Goal: Task Accomplishment & Management: Manage account settings

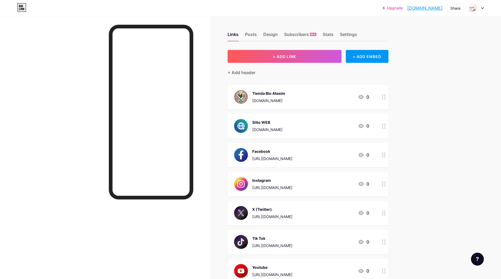
scroll to position [50, 0]
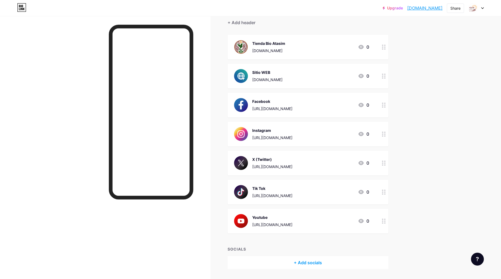
click at [481, 11] on div at bounding box center [476, 8] width 16 height 10
click at [438, 73] on li "Logout" at bounding box center [450, 75] width 67 height 14
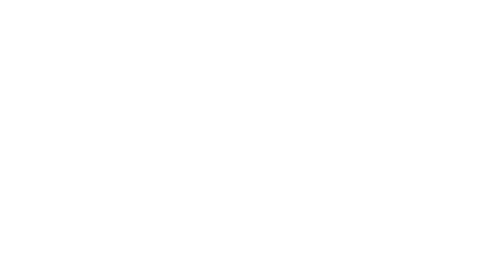
scroll to position [0, 0]
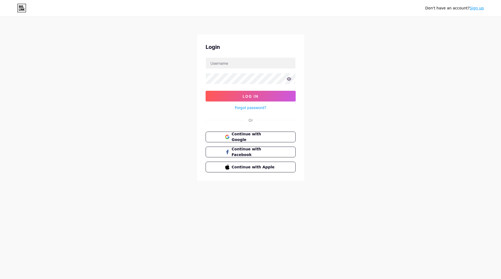
click at [474, 6] on link "Sign up" at bounding box center [477, 8] width 14 height 4
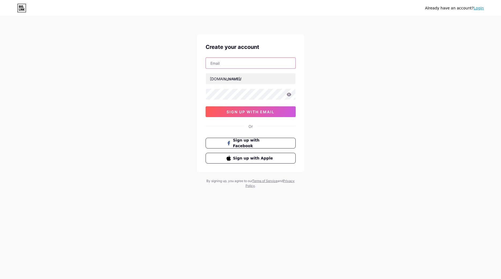
click at [256, 58] on input "text" at bounding box center [251, 63] width 90 height 11
type input "nutriboske@gmail.com"
type input "nutriboske"
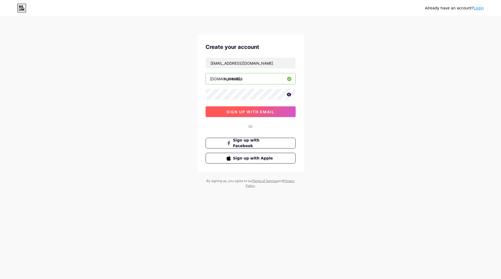
click at [256, 113] on span "sign up with email" at bounding box center [251, 111] width 48 height 5
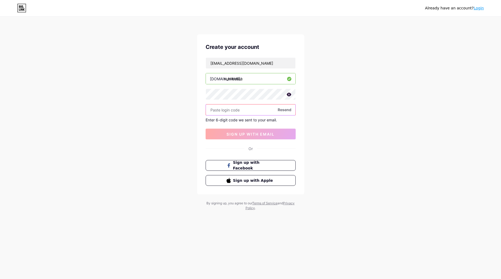
paste input "455684"
type input "455684"
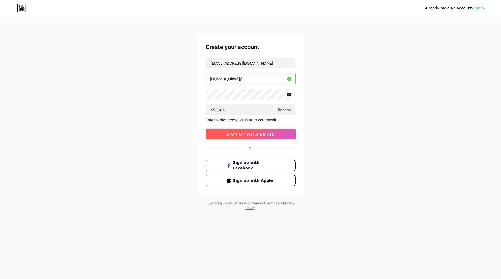
click at [250, 136] on span "sign up with email" at bounding box center [251, 134] width 48 height 5
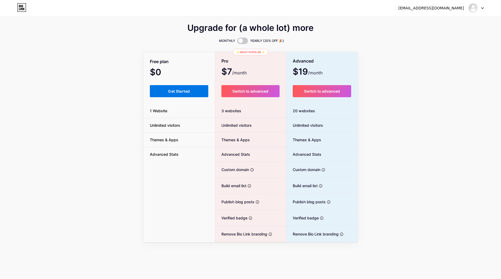
click at [166, 92] on button "Get Started" at bounding box center [179, 91] width 59 height 12
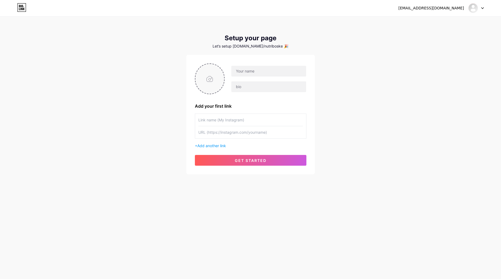
click at [196, 80] on input "file" at bounding box center [209, 79] width 29 height 30
click at [479, 10] on div at bounding box center [476, 8] width 16 height 10
click at [212, 88] on input "file" at bounding box center [209, 79] width 29 height 30
type input "C:\fakepath\Atasim Coffee Logo 2024 bg-white.png"
drag, startPoint x: 252, startPoint y: 87, endPoint x: 211, endPoint y: 87, distance: 41.0
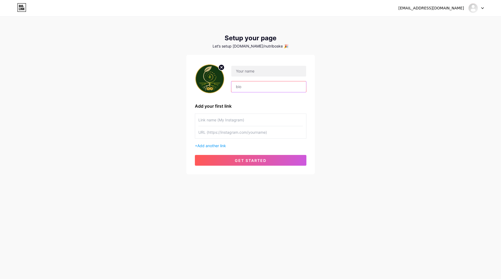
click at [231, 87] on input "text" at bounding box center [268, 86] width 75 height 11
paste input "🌱 Nutri Boske — Biofertilizantes y bioinsumos naturales 🌿 elaborados con tecnol…"
type input "🌱 Nutri Boske — Biofertilizantes y bioinsumos naturales 🌿 elaborados con tecnol…"
click at [273, 72] on input "text" at bounding box center [268, 71] width 75 height 11
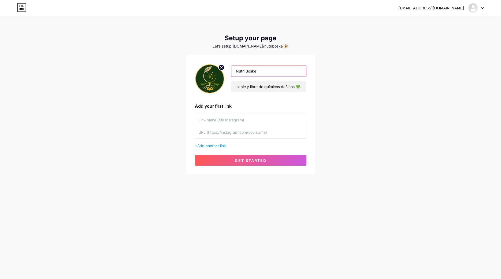
type input "Nutri Boske"
click at [239, 121] on input "text" at bounding box center [250, 120] width 105 height 12
type input "Tienda Bio Atasim"
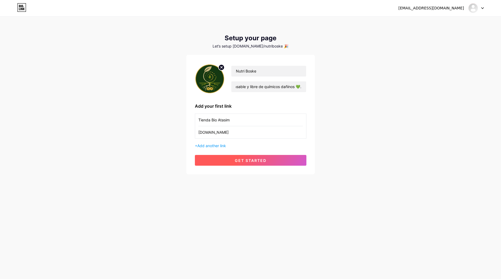
type input "[DOMAIN_NAME]"
click at [269, 158] on button "get started" at bounding box center [251, 160] width 112 height 11
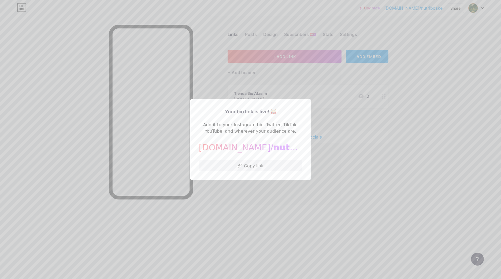
click at [362, 130] on div at bounding box center [250, 139] width 501 height 279
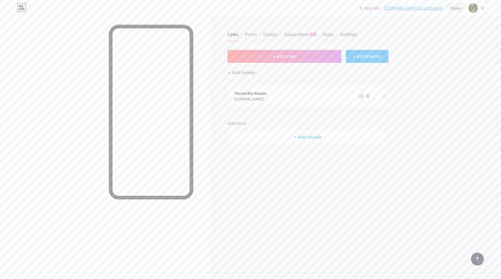
click at [459, 10] on div "Share" at bounding box center [455, 8] width 10 height 6
click at [431, 42] on div "Get my QR code" at bounding box center [418, 40] width 34 height 6
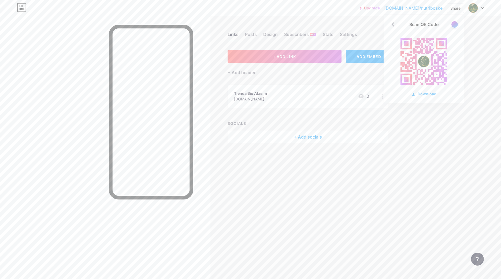
click at [428, 98] on div "Scan QR Code Download" at bounding box center [424, 59] width 80 height 88
click at [426, 95] on div "Download" at bounding box center [423, 94] width 25 height 6
click at [445, 135] on div "Upgrade bio.link/nutrib... bio.link/nutriboske Share Scan QR Code Download Swit…" at bounding box center [250, 139] width 501 height 279
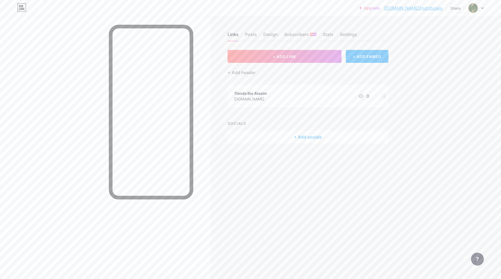
click at [322, 101] on div "Tienda Bio Atasim www.tiendabioatasim.com 0" at bounding box center [301, 96] width 135 height 12
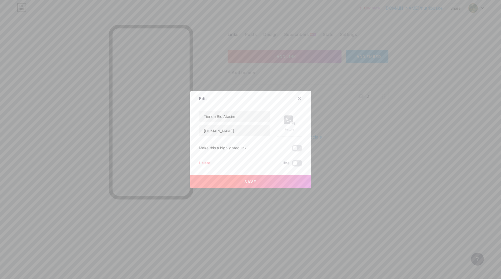
click at [297, 131] on div "Picture" at bounding box center [290, 123] width 26 height 26
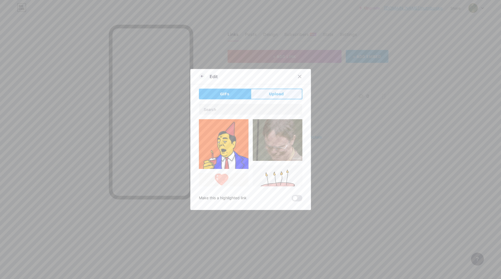
click at [275, 97] on button "Upload" at bounding box center [277, 93] width 52 height 11
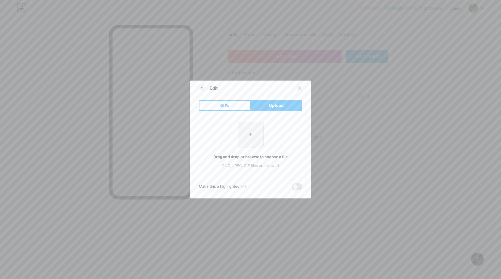
click at [255, 131] on input "file" at bounding box center [250, 134] width 25 height 25
type input "C:\fakepath\Tienda Bio Atasim bg- White.png"
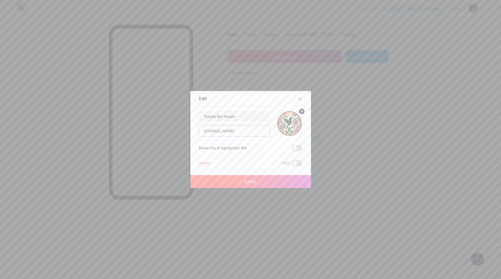
click at [262, 134] on input "[DOMAIN_NAME]" at bounding box center [234, 130] width 71 height 11
click at [252, 117] on input "Tienda Bio Atasim" at bounding box center [234, 116] width 71 height 11
click at [299, 149] on span at bounding box center [297, 148] width 11 height 6
click at [292, 149] on input "checkbox" at bounding box center [292, 149] width 0 height 0
click at [258, 180] on button "Save" at bounding box center [250, 181] width 121 height 13
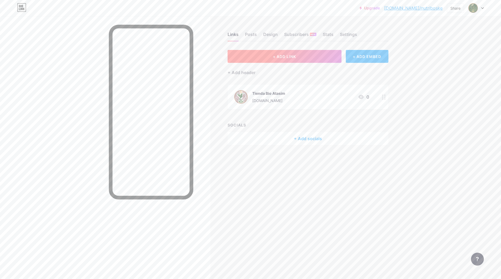
click at [271, 60] on button "+ ADD LINK" at bounding box center [285, 56] width 114 height 13
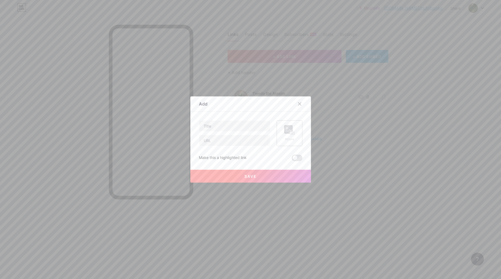
click at [283, 132] on div "Picture" at bounding box center [290, 133] width 26 height 26
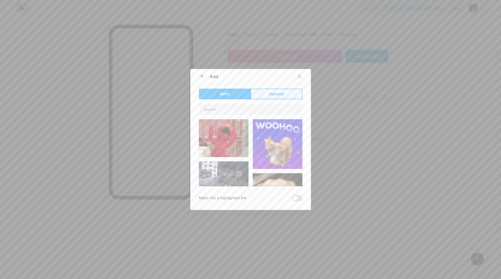
click at [279, 97] on button "Upload" at bounding box center [277, 93] width 52 height 11
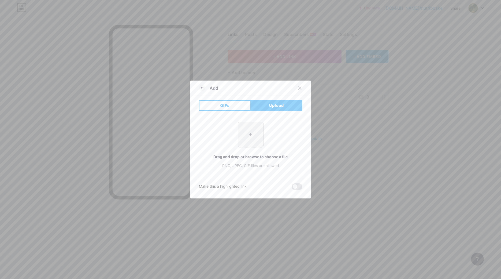
click at [254, 144] on input "file" at bounding box center [250, 134] width 25 height 25
type input "C:\fakepath\Mesa de trabajo 1.png"
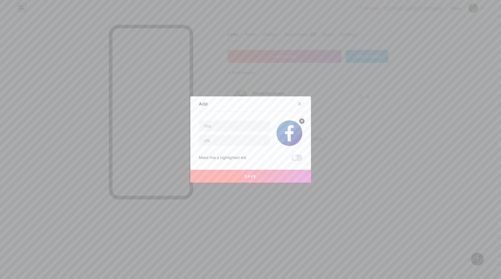
click at [230, 131] on div at bounding box center [234, 125] width 71 height 11
click at [231, 130] on input "text" at bounding box center [234, 125] width 71 height 11
type input "Facebook"
click at [239, 140] on input "text" at bounding box center [234, 140] width 71 height 11
click at [232, 144] on input "text" at bounding box center [234, 140] width 71 height 11
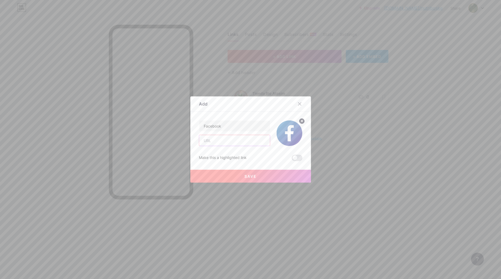
type input "a"
type input "h"
paste input "https://www.facebook.com/"
type input "https://www.facebook.com/nutriboske"
click at [241, 178] on button "Save" at bounding box center [250, 175] width 121 height 13
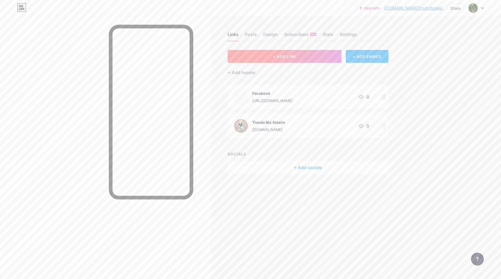
click at [283, 55] on button "+ ADD LINK" at bounding box center [285, 56] width 114 height 13
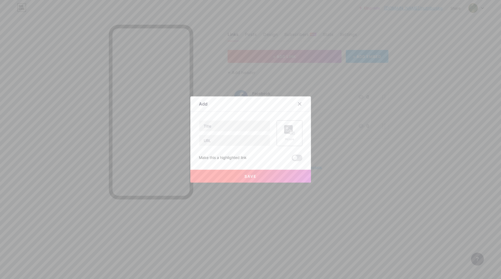
click at [297, 129] on div "Picture" at bounding box center [290, 133] width 26 height 26
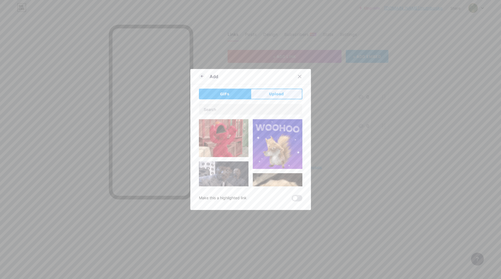
click at [285, 93] on button "Upload" at bounding box center [277, 93] width 52 height 11
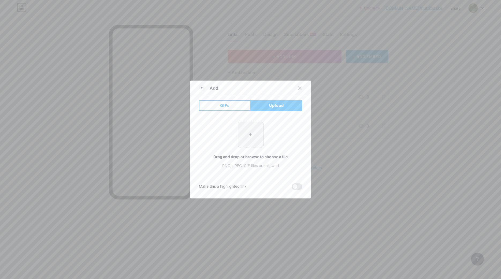
click at [255, 140] on input "file" at bounding box center [250, 134] width 25 height 25
type input "C:\fakepath\Mesa de trabajo 10.png"
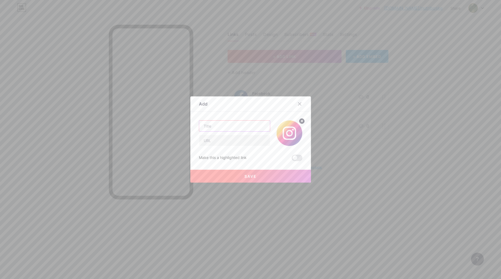
click at [225, 124] on input "text" at bounding box center [234, 125] width 71 height 11
type input "Instagram"
paste input "https://www.facebook.com/nutriboske"
click at [230, 140] on input "https://www.facebook.com/nutriboske" at bounding box center [234, 140] width 71 height 11
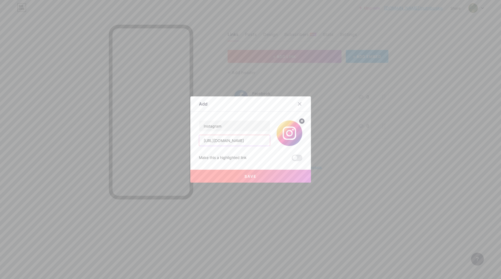
click at [230, 140] on input "https://www.facebook.com/nutriboske" at bounding box center [234, 140] width 71 height 11
type input "https://www.instagram.com/nutriboske"
click at [241, 176] on button "Save" at bounding box center [250, 175] width 121 height 13
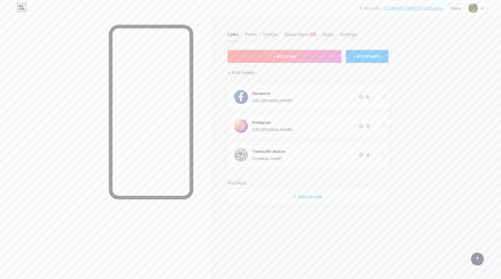
click at [295, 59] on button "+ ADD LINK" at bounding box center [285, 56] width 114 height 13
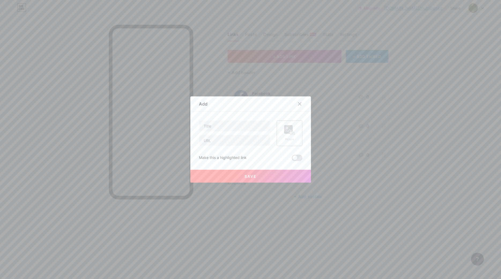
click at [278, 130] on div "Picture" at bounding box center [290, 133] width 26 height 26
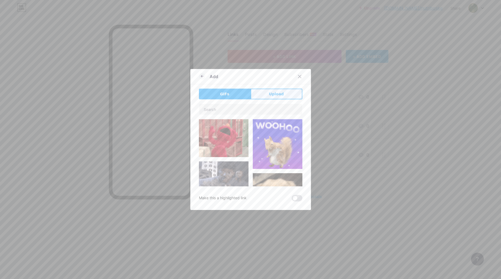
click at [280, 98] on button "Upload" at bounding box center [277, 93] width 52 height 11
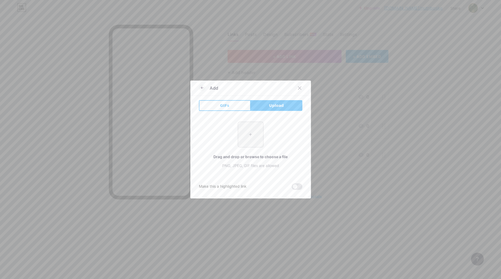
click at [258, 138] on input "file" at bounding box center [250, 134] width 25 height 25
type input "C:\fakepath\Mesa de trabajo 11.png"
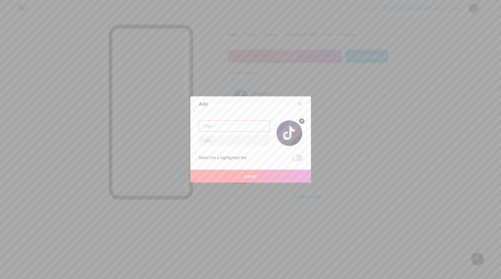
click at [229, 124] on input "text" at bounding box center [234, 125] width 71 height 11
type input "Tik Tok"
click at [231, 139] on input "text" at bounding box center [234, 140] width 71 height 11
paste input "https://www.facebook.com/nutriboske"
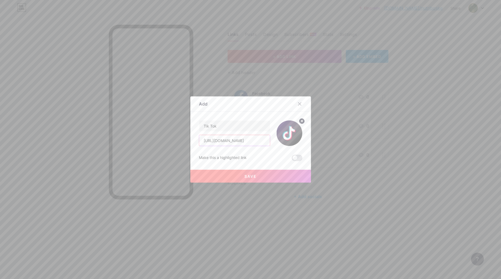
click at [246, 142] on input "https://www.facebook.com/nutriboske" at bounding box center [234, 140] width 71 height 11
click at [228, 139] on input "https://www.facebook.com/@nutriboske" at bounding box center [234, 140] width 71 height 11
type input "https://www.tiktok.com/@nutriboske"
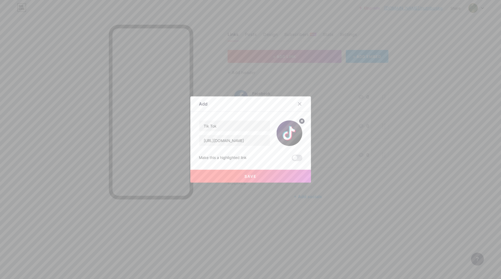
click at [249, 174] on span "Save" at bounding box center [251, 176] width 12 height 5
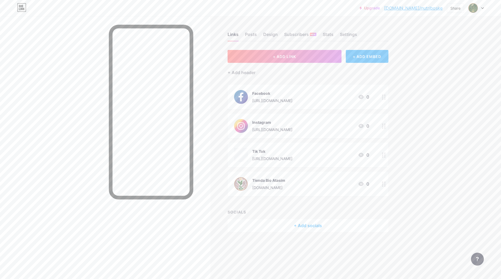
click at [279, 58] on span "+ ADD LINK" at bounding box center [284, 56] width 23 height 5
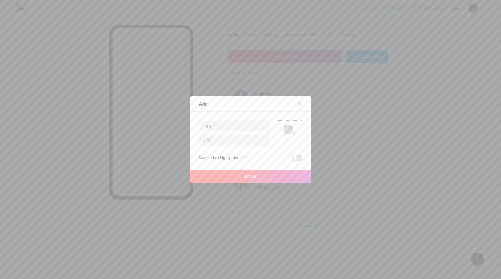
click at [288, 128] on rect at bounding box center [288, 129] width 9 height 9
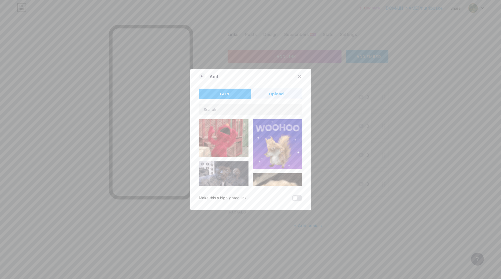
click at [278, 94] on span "Upload" at bounding box center [276, 94] width 15 height 6
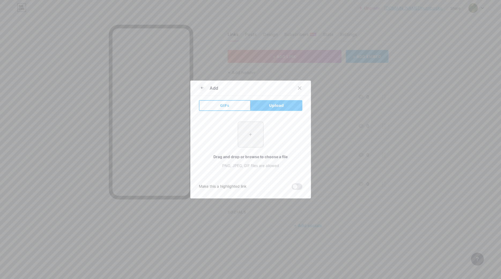
click at [262, 145] on input "file" at bounding box center [250, 134] width 25 height 25
type input "C:\fakepath\Mesa de trabajo 9.png"
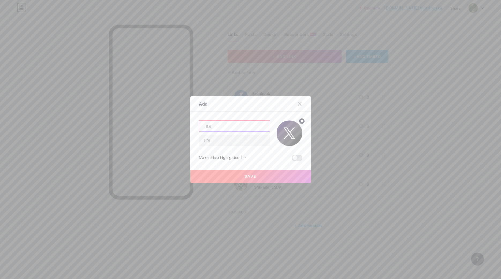
click at [223, 124] on input "text" at bounding box center [234, 125] width 71 height 11
type input "X (Twitter)"
click at [218, 137] on input "text" at bounding box center [234, 140] width 71 height 11
paste input "https://www.facebook.com/nutriboske"
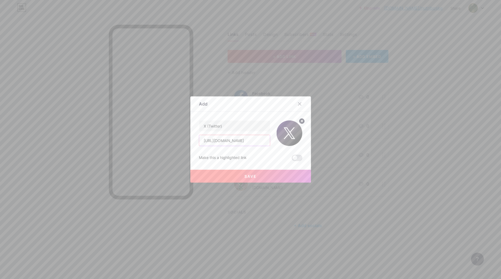
click at [216, 141] on input "https://www.facebook.com/nutriboske" at bounding box center [234, 140] width 71 height 11
click at [225, 142] on input "https://www.facebook.com/nutriboske" at bounding box center [234, 140] width 71 height 11
type input "https://www.x.com/nutriboske"
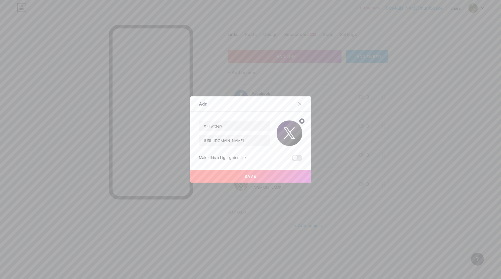
click at [278, 174] on button "Save" at bounding box center [250, 175] width 121 height 13
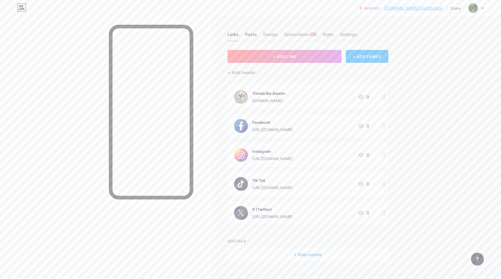
click at [254, 36] on div "Posts" at bounding box center [251, 36] width 12 height 10
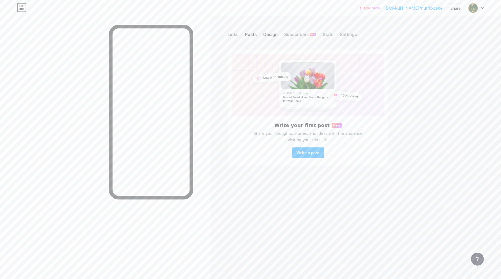
click at [267, 35] on div "Design" at bounding box center [270, 36] width 14 height 10
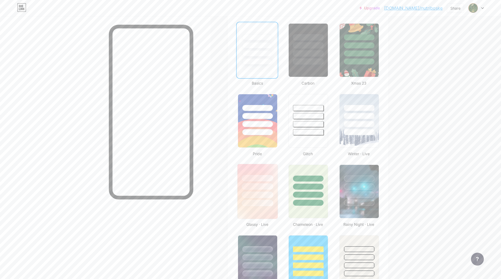
click at [261, 198] on div at bounding box center [258, 185] width 40 height 42
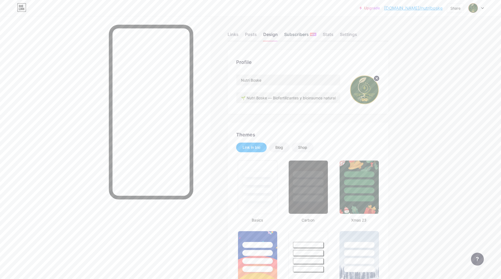
click at [295, 35] on div "Subscribers NEW" at bounding box center [300, 36] width 32 height 10
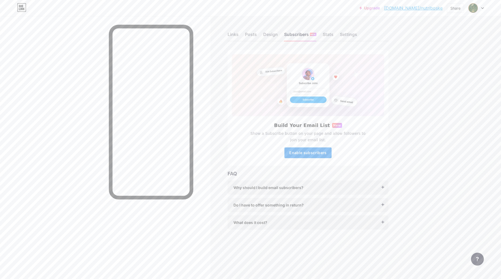
click at [301, 153] on span "Enable subscribers" at bounding box center [307, 152] width 37 height 5
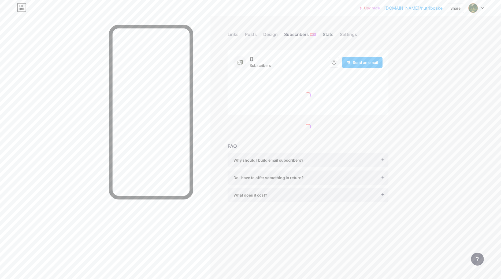
click at [330, 36] on div "Stats" at bounding box center [328, 36] width 11 height 10
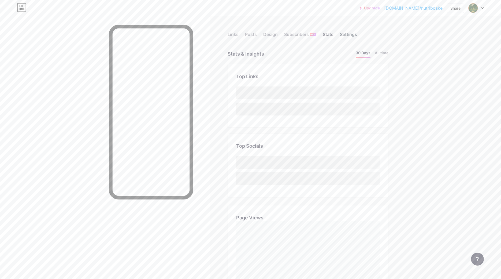
scroll to position [279, 501]
click at [346, 33] on div "Settings" at bounding box center [348, 36] width 17 height 10
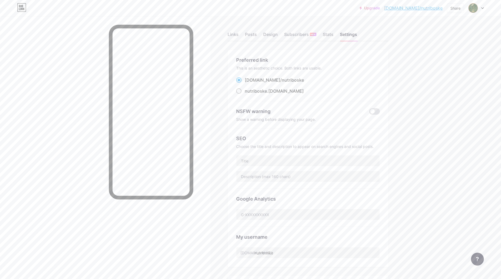
click at [275, 93] on div "nutriboske .bio.link" at bounding box center [274, 91] width 59 height 6
click at [248, 94] on input "nutriboske .bio.link" at bounding box center [246, 95] width 3 height 3
radio input "true"
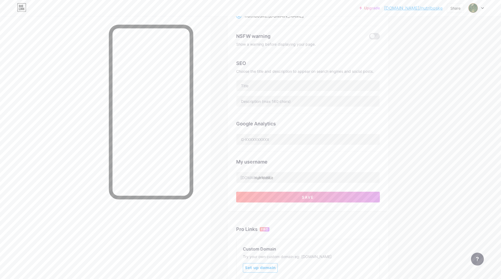
scroll to position [82, 0]
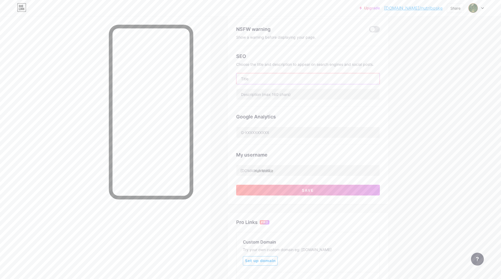
click at [254, 83] on input "text" at bounding box center [308, 78] width 143 height 11
click at [256, 94] on input "text" at bounding box center [308, 94] width 143 height 11
paste input "https://www.facebook.com/nutriboske"
type input "https://www.facebook.com/nutriboske"
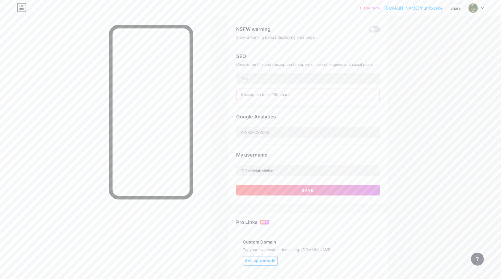
click at [261, 99] on input "text" at bounding box center [308, 94] width 143 height 11
paste input "🌱 Nutri Boske — Biofertilizantes y bioinsumos naturales 🌿 elaborados con tecnol…"
drag, startPoint x: 272, startPoint y: 95, endPoint x: 214, endPoint y: 97, distance: 58.5
click at [237, 99] on input "🌱 Nutri Boske — Biofertilizantes y bioinsumos naturales 🌿 elaborados con tecnol…" at bounding box center [308, 94] width 143 height 11
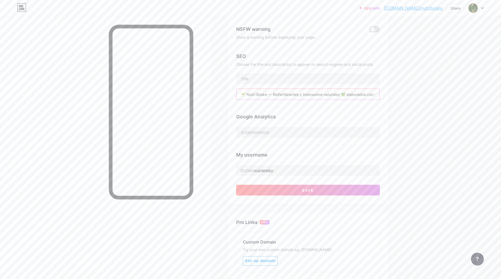
click at [266, 92] on input "🌱 Nutri Boske — Biofertilizantes y bioinsumos naturales 🌿 elaborados con tecnol…" at bounding box center [308, 94] width 143 height 11
drag, startPoint x: 275, startPoint y: 94, endPoint x: 247, endPoint y: 95, distance: 27.6
click at [247, 95] on input "🌱 Nutri Boske — Biofertilizantes y bioinsumos naturales 🌿 elaborados con tecnol…" at bounding box center [308, 94] width 143 height 11
drag, startPoint x: 368, startPoint y: 97, endPoint x: 446, endPoint y: 89, distance: 78.9
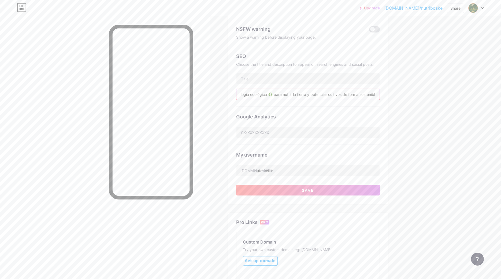
click at [380, 89] on input "🌱 Biofertilizantes y bioinsumos naturales 🌿 elaborados con tecnología ecológica…" at bounding box center [308, 94] width 143 height 11
click at [376, 96] on input "🌱 Biofertilizantes y bioinsumos naturales 🌿 elaborados con tecnología ecológica…" at bounding box center [308, 94] width 143 height 11
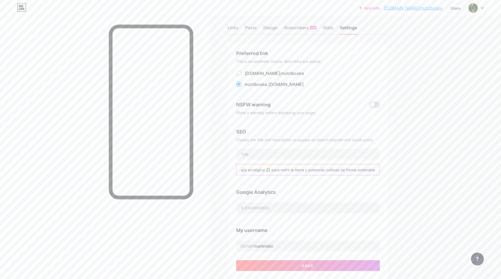
scroll to position [0, 0]
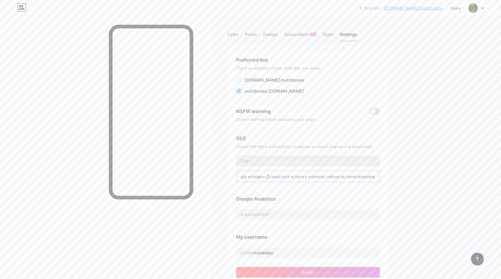
type input "🌱 Biofertilizantes y bioinsumos naturales 🌿 elaborados con tecnología ecológica…"
click at [255, 164] on input "text" at bounding box center [308, 160] width 143 height 11
paste input "Nutri Boske | Biofertilizantes y Bioinsumos Naturales Ecológicos"
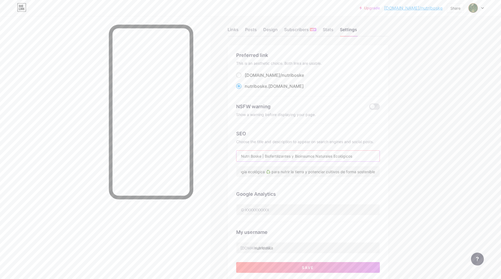
scroll to position [82, 0]
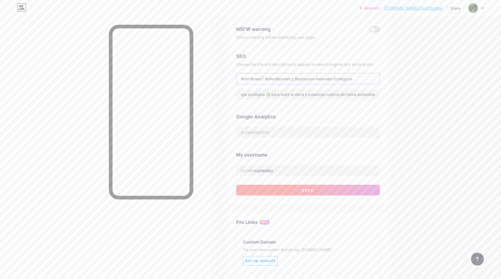
type input "Nutri Boske | Biofertilizantes y Bioinsumos Naturales Ecológicos"
click at [298, 190] on button "Save" at bounding box center [308, 189] width 144 height 11
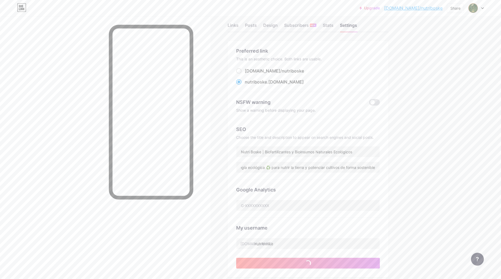
scroll to position [0, 0]
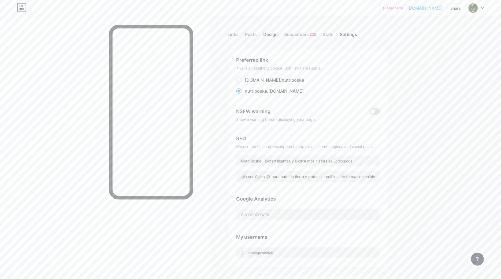
click at [268, 34] on div "Design" at bounding box center [270, 36] width 14 height 10
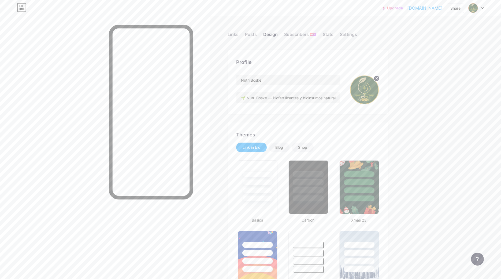
click at [478, 9] on img at bounding box center [473, 8] width 10 height 10
click at [459, 10] on div "Share" at bounding box center [455, 8] width 10 height 6
click at [449, 38] on div "Get my QR code" at bounding box center [424, 40] width 80 height 13
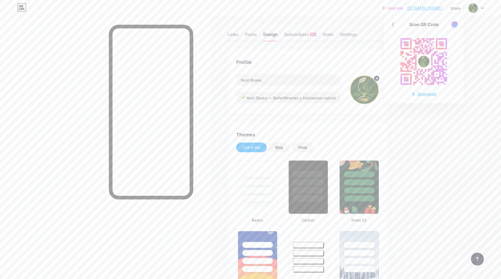
click at [419, 95] on div "Download" at bounding box center [423, 94] width 25 height 6
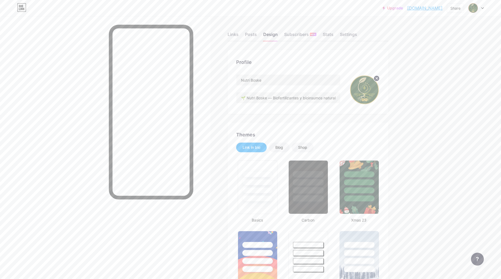
click at [484, 5] on div "Upgrade nutriboske.bio.... nutriboske.bio.link Share Switch accounts Nutri Bosk…" at bounding box center [250, 8] width 501 height 10
click at [482, 8] on icon at bounding box center [483, 8] width 2 height 1
click at [439, 73] on li "Logout" at bounding box center [450, 75] width 67 height 14
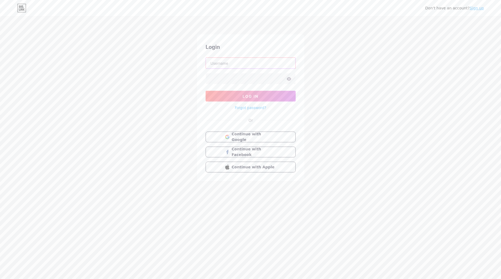
click at [253, 64] on input "text" at bounding box center [251, 63] width 90 height 11
type input "comunidadatasim@gmail.com"
click at [251, 93] on button "Log In" at bounding box center [251, 96] width 90 height 11
click at [253, 107] on link "Forgot password?" at bounding box center [250, 108] width 31 height 6
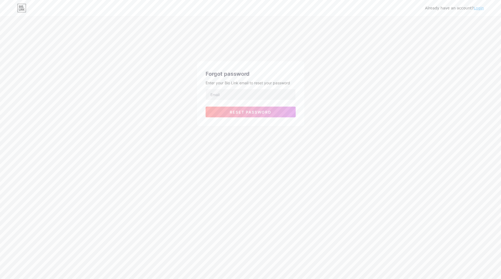
click at [255, 102] on form "Reset password" at bounding box center [251, 103] width 90 height 28
click at [256, 98] on input "email" at bounding box center [251, 94] width 90 height 11
type input "comunidadatasim"
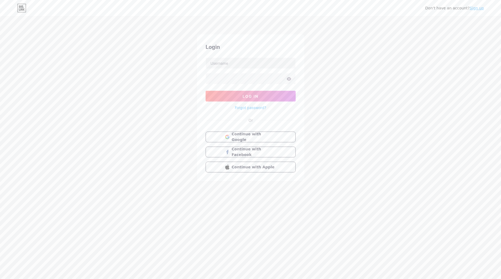
click at [228, 57] on div "Login Log In Forgot password? Or Continue with Google Continue with Facebook Co…" at bounding box center [250, 107] width 107 height 146
click at [225, 64] on input "text" at bounding box center [251, 63] width 90 height 11
type input "comunidadatasim@gmail.com"
click at [289, 79] on icon at bounding box center [289, 79] width 5 height 4
click at [247, 94] on button "Log In" at bounding box center [251, 96] width 90 height 11
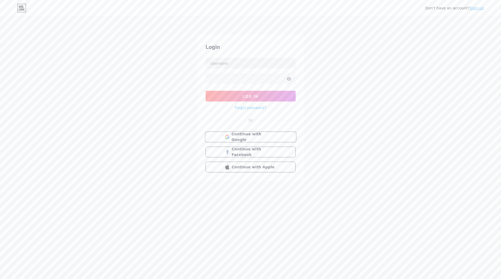
click at [268, 136] on span "Continue with Google" at bounding box center [253, 137] width 45 height 12
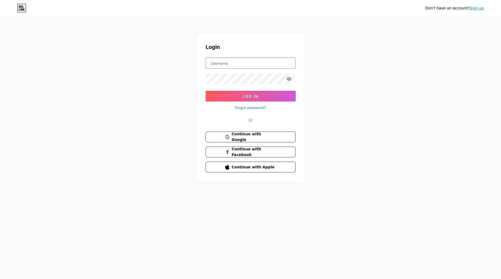
click at [253, 58] on input "text" at bounding box center [251, 63] width 90 height 11
type input "[EMAIL_ADDRESS][DOMAIN_NAME]"
click at [206, 91] on button "Log In" at bounding box center [251, 96] width 90 height 11
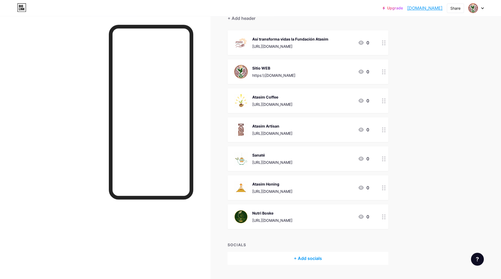
scroll to position [55, 0]
click at [293, 102] on div "https://www.facebook.com/atasimcoffee" at bounding box center [272, 104] width 40 height 6
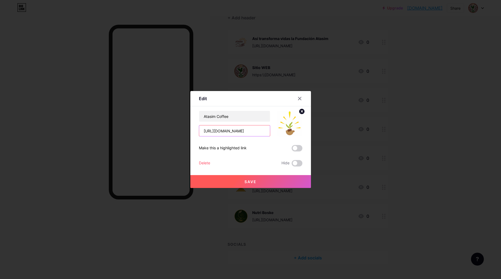
drag, startPoint x: 203, startPoint y: 132, endPoint x: 289, endPoint y: 134, distance: 86.1
click at [270, 134] on div "https://www.facebook.com/atasimcoffee" at bounding box center [234, 130] width 71 height 11
type input "b"
type input "[DOMAIN_NAME]"
click at [250, 181] on span "Save" at bounding box center [251, 181] width 12 height 5
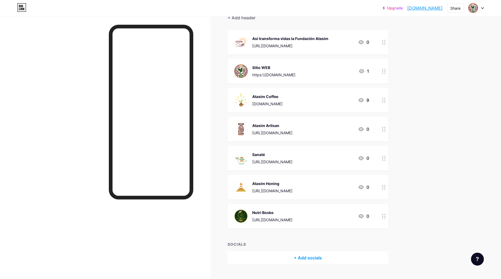
click at [333, 128] on div "Atasim Artisan https://www.facebook.com/atasimartisan 0" at bounding box center [301, 129] width 135 height 14
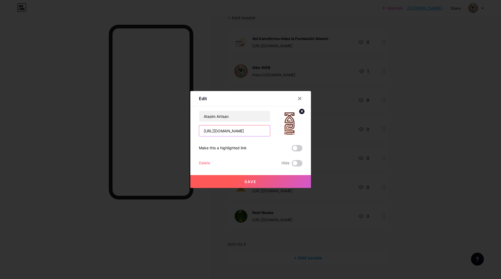
drag, startPoint x: 204, startPoint y: 130, endPoint x: 253, endPoint y: 127, distance: 49.1
click at [253, 127] on input "https://www.facebook.com/atasimartisan" at bounding box center [234, 130] width 71 height 11
click at [248, 134] on input "atasimartisan" at bounding box center [234, 130] width 71 height 11
type input "[DOMAIN_NAME]"
click at [248, 179] on button "Save" at bounding box center [250, 181] width 121 height 13
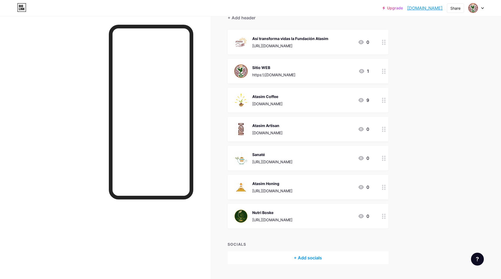
click at [328, 166] on div "Sanaté https://www.facebook.com/sanateatasim 0" at bounding box center [308, 158] width 161 height 25
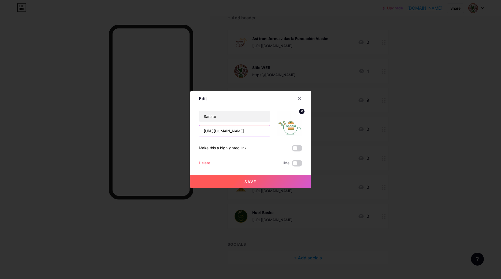
drag, startPoint x: 253, startPoint y: 130, endPoint x: 166, endPoint y: 134, distance: 87.5
click at [199, 132] on input "https://www.facebook.com/sanateatasim" at bounding box center [234, 130] width 71 height 11
click at [258, 131] on input "sanateatasim" at bounding box center [234, 130] width 71 height 11
type input "sanateatasim.bio.link"
click at [238, 182] on button "Save" at bounding box center [250, 181] width 121 height 13
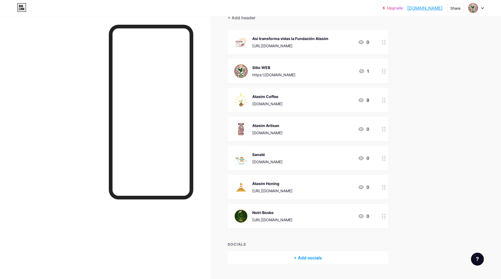
click at [305, 158] on div "Sanaté sanateatasim.bio.link 0" at bounding box center [301, 158] width 135 height 14
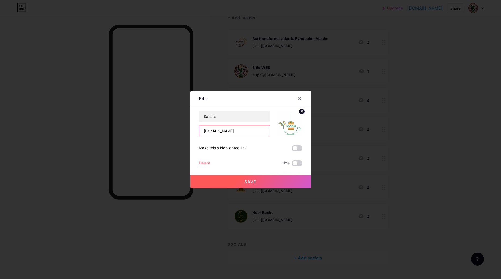
click at [227, 131] on input "sanateatasim.bio.link" at bounding box center [234, 130] width 71 height 11
type input "[DOMAIN_NAME]"
click at [242, 182] on button "Save" at bounding box center [250, 181] width 121 height 13
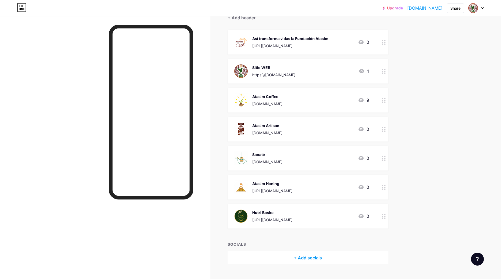
click at [328, 178] on div "Atasim Honing https://www.facebook.com/atasimhoning 0" at bounding box center [308, 187] width 161 height 25
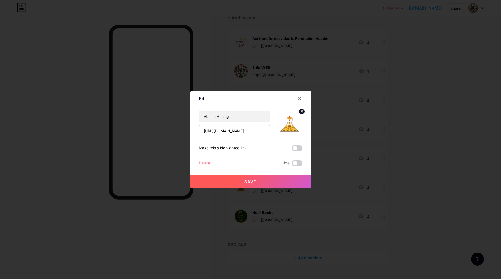
drag, startPoint x: 253, startPoint y: 131, endPoint x: 134, endPoint y: 138, distance: 118.7
click at [199, 136] on input "https://www.facebook.com/atasimhoning" at bounding box center [234, 130] width 71 height 11
click at [237, 128] on input "atasimhoning" at bounding box center [234, 130] width 71 height 11
type input "[DOMAIN_NAME]"
click at [252, 182] on span "Save" at bounding box center [251, 181] width 12 height 5
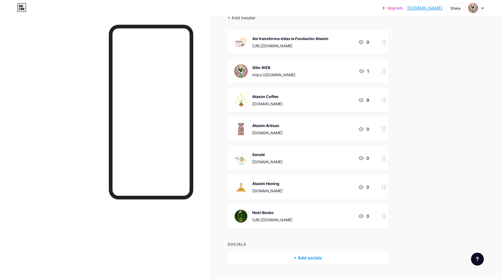
click at [322, 215] on div "Nutri Boske https://www.facebook.com/nutriboske 0" at bounding box center [301, 216] width 135 height 14
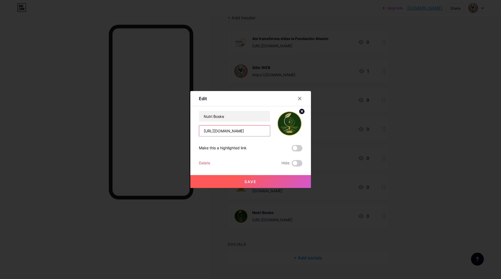
drag, startPoint x: 253, startPoint y: 130, endPoint x: 172, endPoint y: 133, distance: 80.8
click at [199, 133] on input "https://www.facebook.com/nutriboske" at bounding box center [234, 130] width 71 height 11
click at [227, 132] on input "nutriboske" at bounding box center [234, 130] width 71 height 11
type input "[DOMAIN_NAME]"
click at [260, 181] on button "Save" at bounding box center [250, 181] width 121 height 13
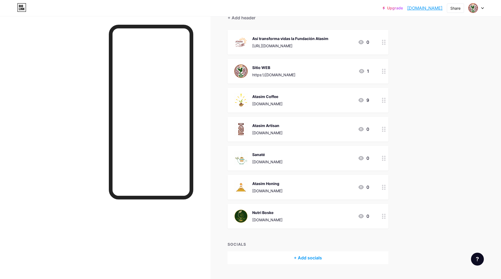
click at [427, 7] on link "[DOMAIN_NAME]" at bounding box center [424, 8] width 35 height 6
click at [313, 73] on div "Sitio WEB https:\\www.tiendabioatasim.com 1" at bounding box center [301, 71] width 135 height 14
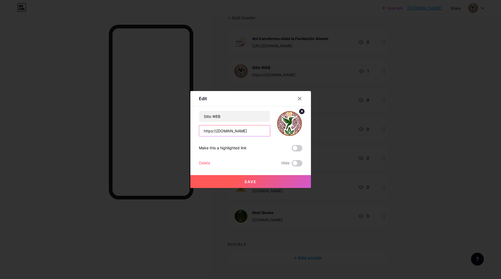
click at [229, 131] on input "https:\\www.tiendabioatasim.com" at bounding box center [234, 130] width 71 height 11
drag, startPoint x: 217, startPoint y: 131, endPoint x: 139, endPoint y: 132, distance: 78.0
click at [199, 132] on input "https:\\www.tiendabioatasim.com" at bounding box center [234, 130] width 71 height 11
type input "[DOMAIN_NAME]"
click at [251, 183] on span "Save" at bounding box center [251, 181] width 12 height 5
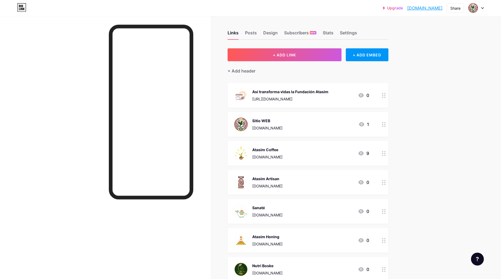
scroll to position [0, 0]
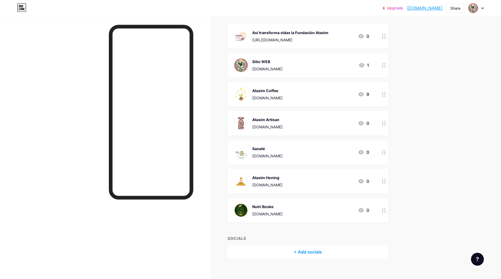
scroll to position [67, 0]
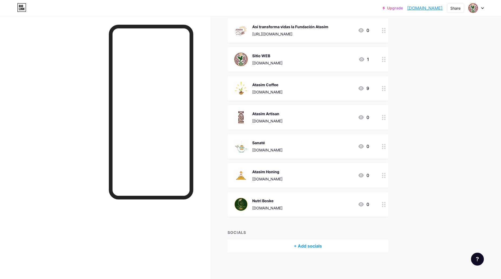
click at [296, 143] on div "Sanaté [DOMAIN_NAME] 0" at bounding box center [301, 146] width 135 height 14
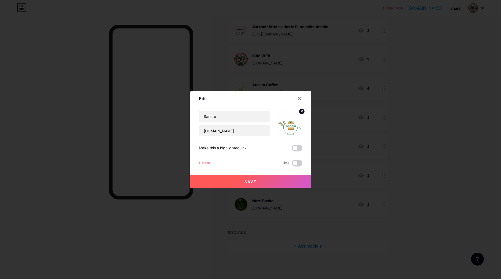
drag, startPoint x: 299, startPoint y: 99, endPoint x: 313, endPoint y: 84, distance: 20.7
click at [299, 99] on icon at bounding box center [300, 98] width 4 height 4
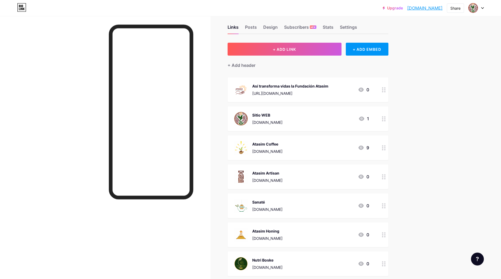
scroll to position [0, 0]
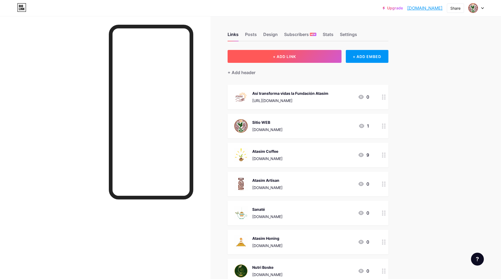
click at [275, 61] on button "+ ADD LINK" at bounding box center [285, 56] width 114 height 13
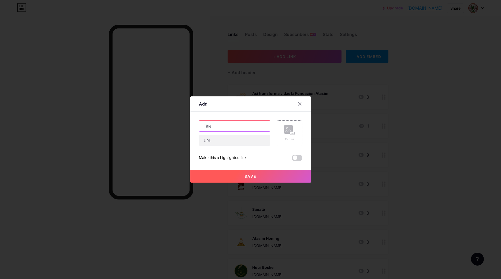
click at [245, 129] on input "text" at bounding box center [234, 125] width 71 height 11
type input "Fundacion Atasim"
click at [242, 142] on input "text" at bounding box center [234, 140] width 71 height 11
click at [288, 136] on div "Picture" at bounding box center [289, 133] width 11 height 16
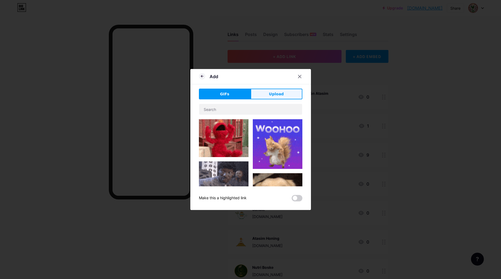
click at [266, 91] on button "Upload" at bounding box center [277, 93] width 52 height 11
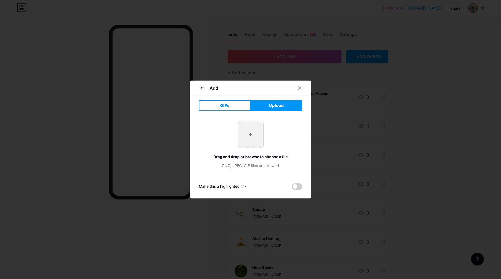
click at [250, 135] on input "file" at bounding box center [250, 134] width 25 height 25
type input "C:\fakepath\Fundacion Atasim Logo 2024.jpg"
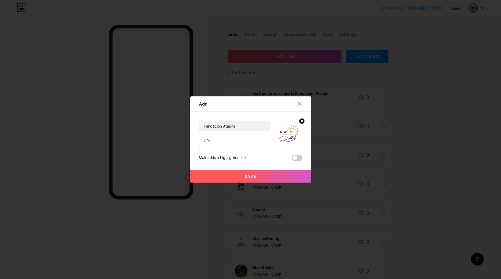
click at [230, 140] on input "text" at bounding box center [234, 140] width 71 height 11
type input "[DOMAIN_NAME]"
click at [248, 177] on span "Save" at bounding box center [251, 176] width 12 height 5
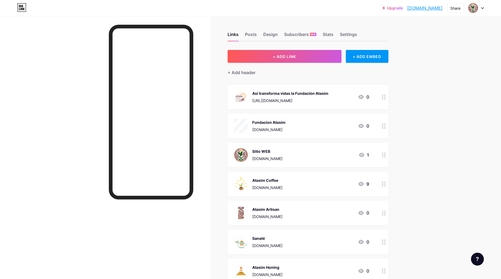
click at [343, 94] on div "Así transforma vidas la Fundación Atasim https://www.youtube.com/watch?v=EbKYjf…" at bounding box center [301, 97] width 135 height 14
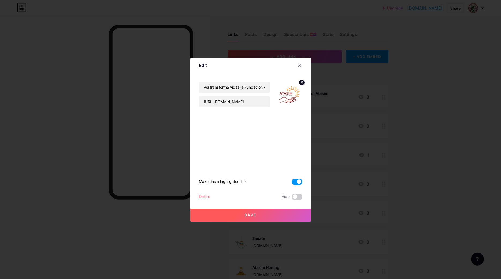
click at [302, 83] on icon at bounding box center [302, 82] width 2 height 2
click at [289, 95] on icon at bounding box center [289, 91] width 11 height 10
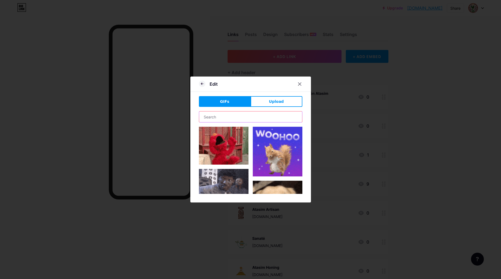
click at [270, 115] on input "text" at bounding box center [250, 116] width 103 height 11
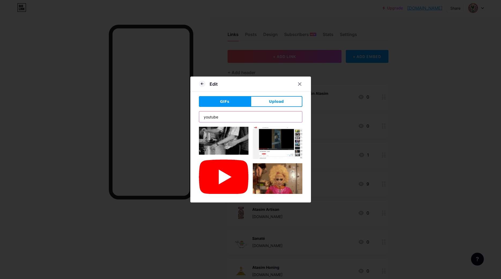
type input "youtube"
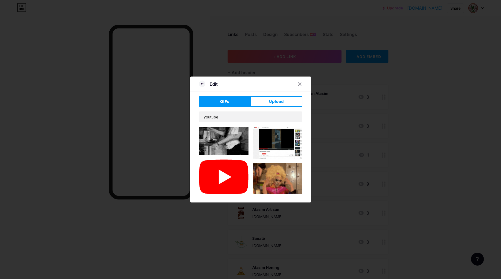
click at [224, 183] on img at bounding box center [224, 177] width 50 height 36
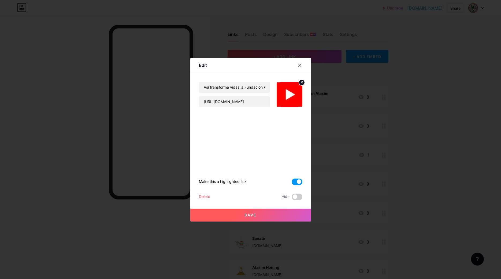
click at [293, 99] on img at bounding box center [290, 95] width 26 height 26
click at [258, 213] on button "Save" at bounding box center [250, 214] width 121 height 13
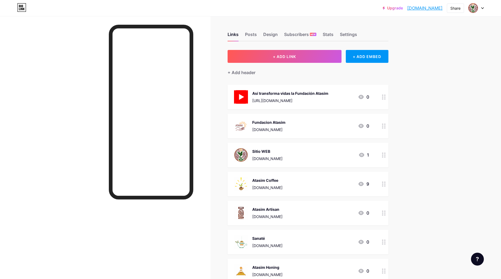
click at [407, 6] on link "[DOMAIN_NAME]" at bounding box center [424, 8] width 35 height 6
click at [249, 31] on div "Links Posts Design Subscribers NEW Stats Settings" at bounding box center [308, 32] width 161 height 19
click at [249, 33] on div "Posts" at bounding box center [251, 36] width 12 height 10
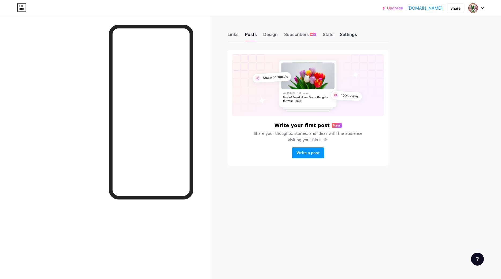
click at [345, 36] on div "Settings" at bounding box center [348, 36] width 17 height 10
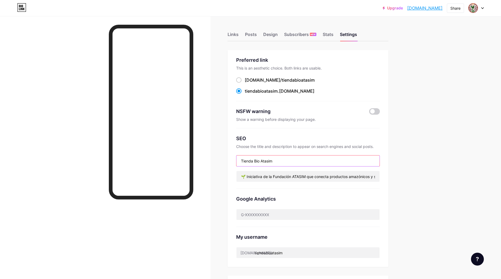
drag, startPoint x: 254, startPoint y: 161, endPoint x: 224, endPoint y: 158, distance: 30.2
click at [237, 158] on input "Tienda Bio Atasim" at bounding box center [308, 160] width 143 height 11
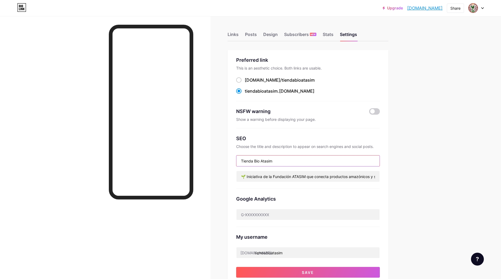
drag, startPoint x: 296, startPoint y: 159, endPoint x: 162, endPoint y: 147, distance: 134.3
click at [237, 155] on input "Tienda Bio Atasim" at bounding box center [308, 160] width 143 height 11
paste input "| Productos Amazónicos Sustentables de Ecuador"
type input "Tienda Bio Atasim | Productos Amazónicos Sustentables de Ecuador"
click at [237, 35] on div "Links" at bounding box center [233, 36] width 11 height 10
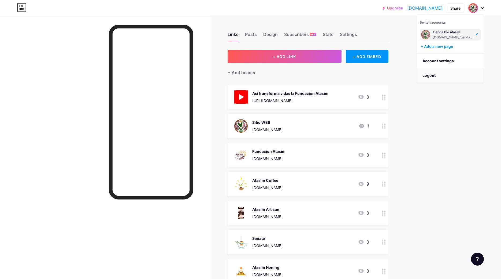
click at [437, 72] on li "Logout" at bounding box center [450, 75] width 67 height 14
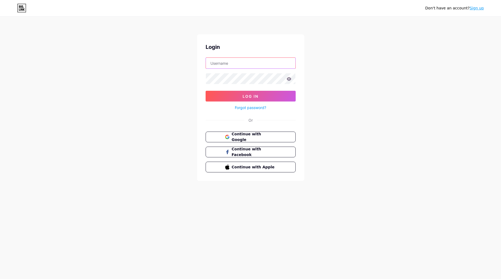
click at [238, 66] on input "text" at bounding box center [251, 63] width 90 height 11
click at [246, 64] on input "atasimmarket@gmai.com" at bounding box center [251, 63] width 90 height 11
type input "atasimmarket@gmail.com"
click at [206, 91] on button "Log In" at bounding box center [251, 96] width 90 height 11
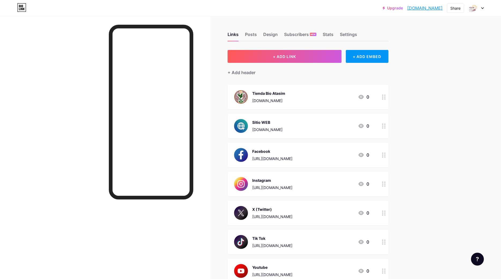
click at [480, 12] on div at bounding box center [476, 8] width 16 height 10
click at [285, 83] on div "+ ADD LINK + ADD EMBED + Add header Tienda Bio Atasim tiendabioatasim.bio.link …" at bounding box center [308, 184] width 161 height 269
click at [480, 10] on div at bounding box center [476, 8] width 16 height 10
click at [432, 75] on li "Logout" at bounding box center [450, 75] width 67 height 14
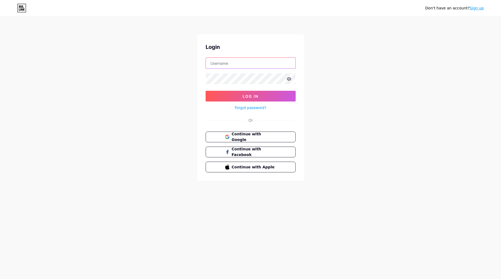
click at [249, 63] on input "text" at bounding box center [251, 63] width 90 height 11
type input "bioatasim@gmail.com"
click at [241, 73] on div at bounding box center [251, 78] width 90 height 11
click at [206, 91] on button "Log In" at bounding box center [251, 96] width 90 height 11
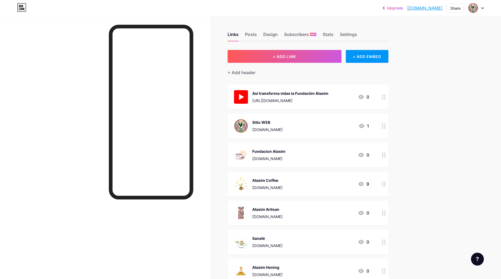
click at [307, 100] on div "[URL][DOMAIN_NAME]" at bounding box center [290, 101] width 76 height 6
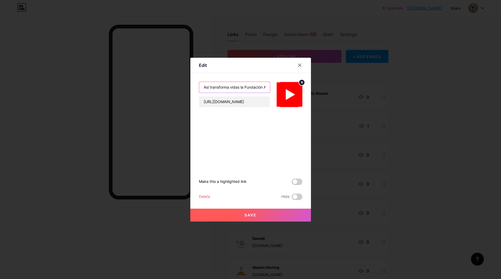
click at [244, 87] on input "Así transforma vidas la Fundación Atasim" at bounding box center [234, 87] width 71 height 11
type input "Así transforma vidas Fundación Atasim"
click at [256, 215] on span "Save" at bounding box center [251, 214] width 12 height 5
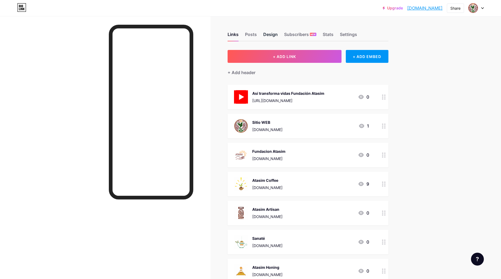
click at [268, 33] on div "Design" at bounding box center [270, 36] width 14 height 10
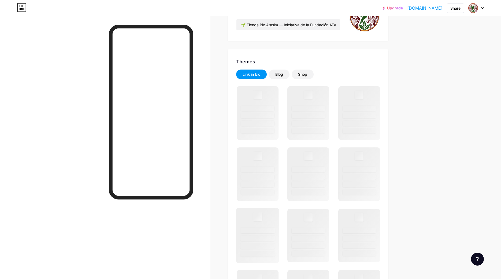
scroll to position [109, 0]
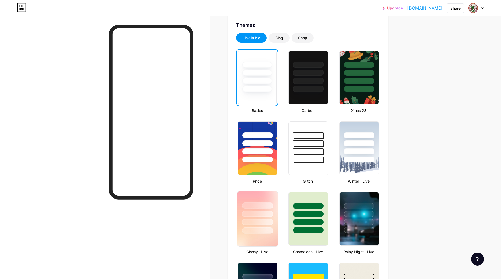
click at [266, 205] on div at bounding box center [257, 205] width 31 height 6
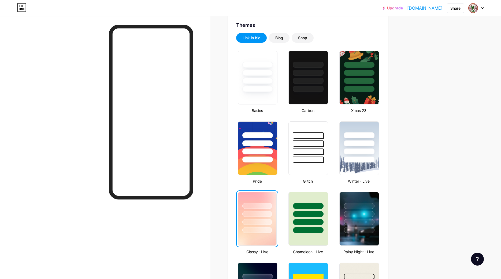
scroll to position [0, 0]
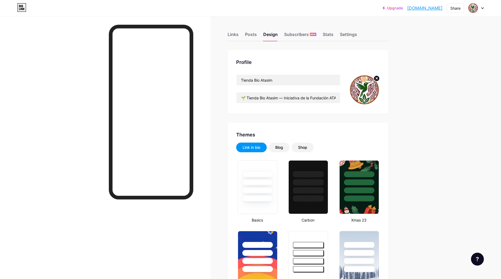
click at [25, 9] on icon at bounding box center [21, 7] width 9 height 9
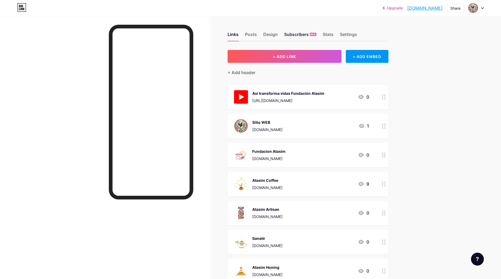
click at [295, 35] on div "Subscribers NEW" at bounding box center [300, 36] width 32 height 10
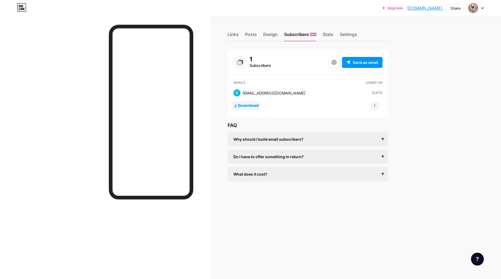
click at [246, 108] on span "Download" at bounding box center [248, 105] width 21 height 5
click at [372, 92] on div "[DATE]" at bounding box center [377, 92] width 10 height 5
click at [282, 93] on div "[EMAIL_ADDRESS][DOMAIN_NAME]" at bounding box center [274, 93] width 63 height 6
click at [374, 93] on div "[DATE]" at bounding box center [377, 92] width 10 height 5
click at [315, 177] on div "What does it cost? It’s free to get started, and you can accept unlimited subsc…" at bounding box center [308, 174] width 161 height 14
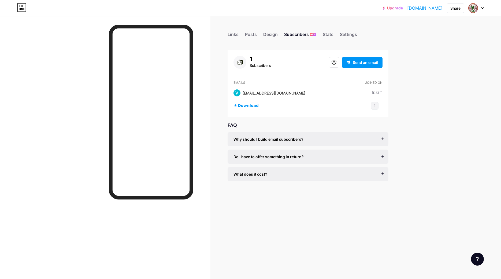
click at [384, 175] on div "What does it cost? It’s free to get started, and you can accept unlimited subsc…" at bounding box center [308, 174] width 161 height 14
click at [383, 174] on div "What does it cost? It’s free to get started, and you can accept unlimited subsc…" at bounding box center [308, 174] width 161 height 14
click at [383, 158] on div "Do I have to offer something in return? It’s better if you do, but most creator…" at bounding box center [308, 156] width 161 height 14
click at [379, 142] on div "Why should I build email subscribers? Email is the only reliable medium to buil…" at bounding box center [308, 139] width 161 height 14
click at [426, 130] on div "Upgrade tiendabioatasim... tiendabioatasim.bio.link Share Switch accounts Tiend…" at bounding box center [250, 139] width 501 height 279
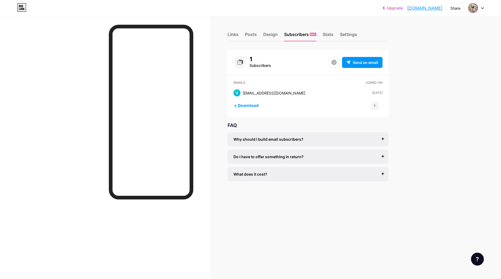
click at [383, 5] on div "Upgrade tiendabioatasim... tiendabioatasim.bio.link" at bounding box center [413, 8] width 60 height 10
click at [383, 6] on div "Upgrade tiendabioatasim... tiendabioatasim.bio.link" at bounding box center [413, 8] width 60 height 10
click at [383, 6] on link "Upgrade" at bounding box center [393, 8] width 20 height 4
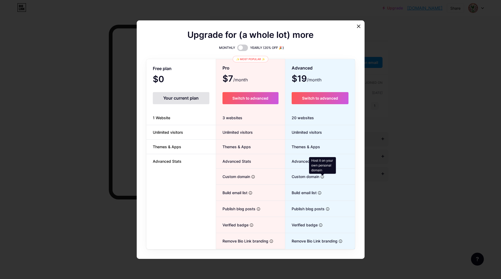
drag, startPoint x: 319, startPoint y: 99, endPoint x: 323, endPoint y: 175, distance: 76.5
click at [323, 175] on div "Advanced $19 /month Switch to advanced 20 websites Unlimited visitors Themes & …" at bounding box center [319, 155] width 69 height 185
click at [340, 98] on button "Switch to advanced" at bounding box center [320, 98] width 57 height 12
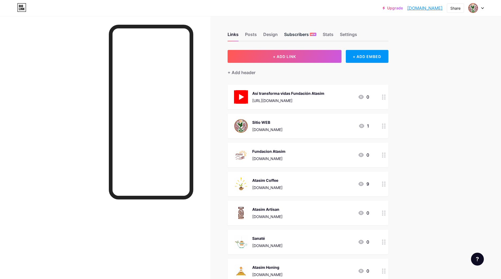
click at [302, 34] on div "Subscribers NEW" at bounding box center [300, 36] width 32 height 10
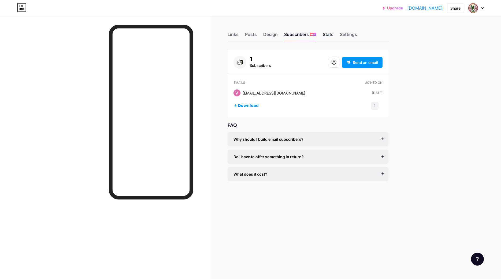
click at [328, 36] on div "Stats" at bounding box center [328, 36] width 11 height 10
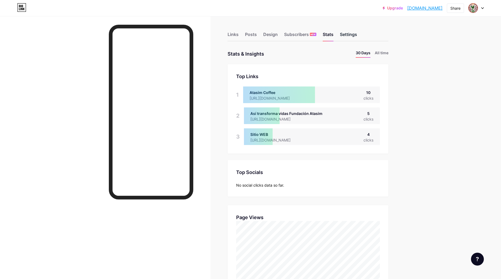
scroll to position [279, 501]
click at [312, 98] on div at bounding box center [279, 94] width 72 height 17
click at [368, 94] on div "10" at bounding box center [369, 93] width 10 height 6
click at [430, 120] on div "Upgrade tiendabioatasim... [DOMAIN_NAME] Share Switch accounts Tienda Bio Atasi…" at bounding box center [250, 266] width 501 height 533
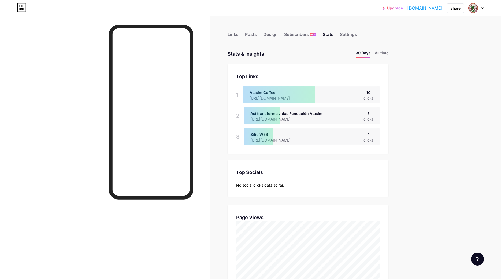
click at [425, 141] on div "Upgrade tiendabioatasim... [DOMAIN_NAME] Share Switch accounts Tienda Bio Atasi…" at bounding box center [250, 266] width 501 height 533
click at [434, 9] on link "[DOMAIN_NAME]" at bounding box center [424, 8] width 35 height 6
click at [441, 123] on div "Upgrade tiendabioatasim... [DOMAIN_NAME] Share Switch accounts Tienda Bio Atasi…" at bounding box center [250, 266] width 501 height 533
